Goal: Book appointment/travel/reservation

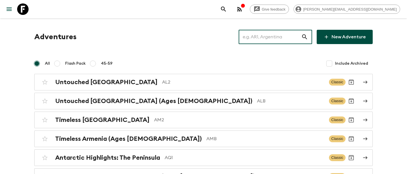
click at [266, 34] on input "text" at bounding box center [270, 37] width 63 height 16
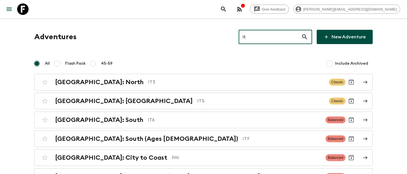
type input "it3"
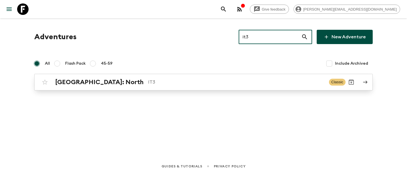
click at [84, 77] on div "[GEOGRAPHIC_DATA]: North IT3 Classic" at bounding box center [192, 81] width 307 height 11
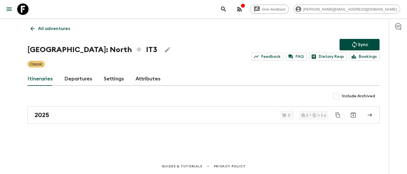
click at [84, 77] on link "Departures" at bounding box center [78, 79] width 28 height 14
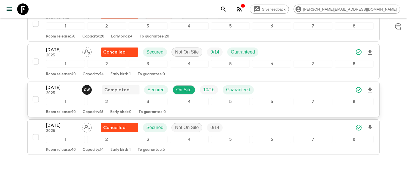
scroll to position [371, 0]
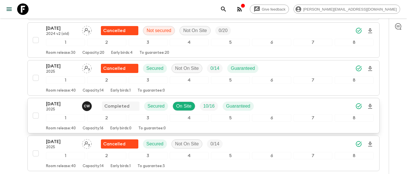
click at [65, 105] on p "[DATE]" at bounding box center [61, 103] width 31 height 7
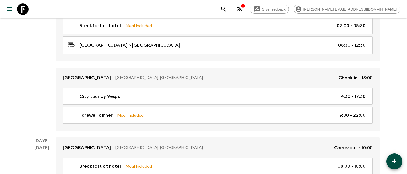
scroll to position [875, 0]
